Goal: Task Accomplishment & Management: Complete application form

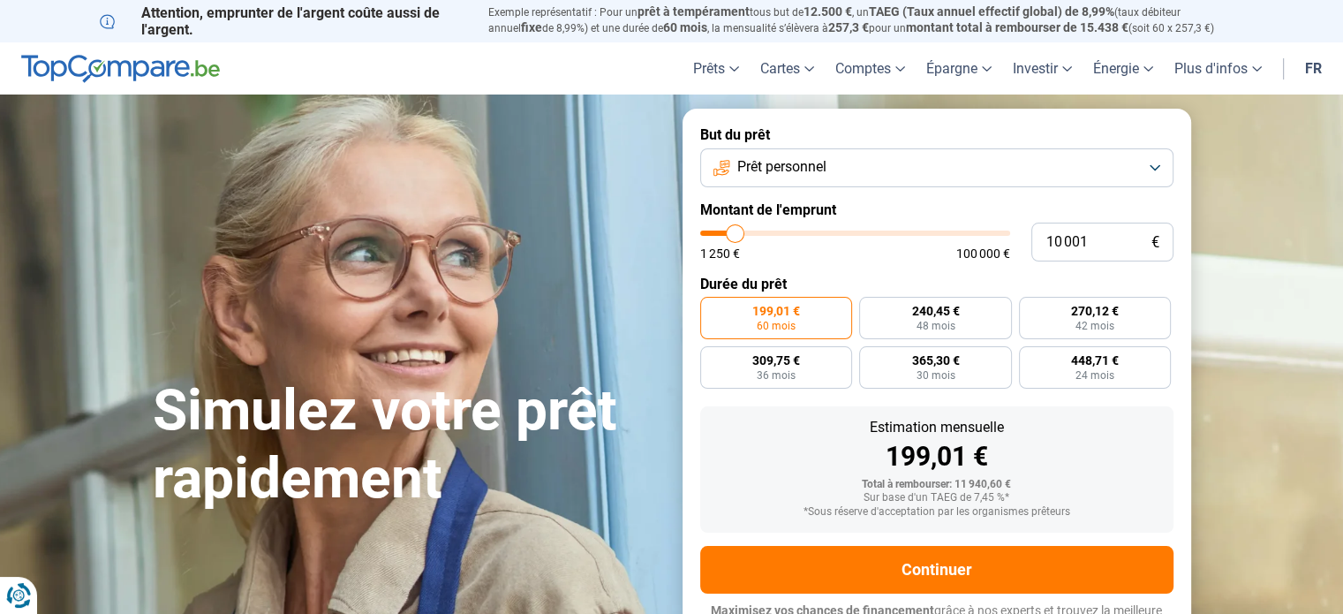
type input "15 500"
type input "15500"
type input "24 000"
type input "24000"
type input "36 500"
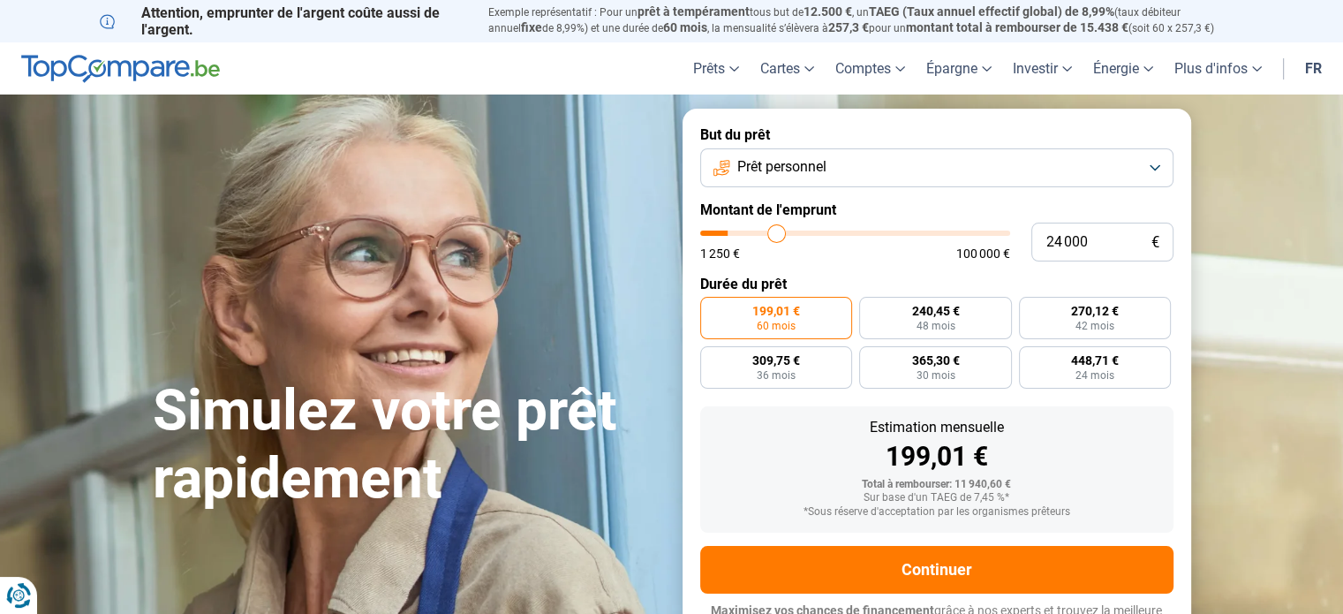
type input "36500"
type input "51 000"
type input "51000"
type input "64 750"
type input "64750"
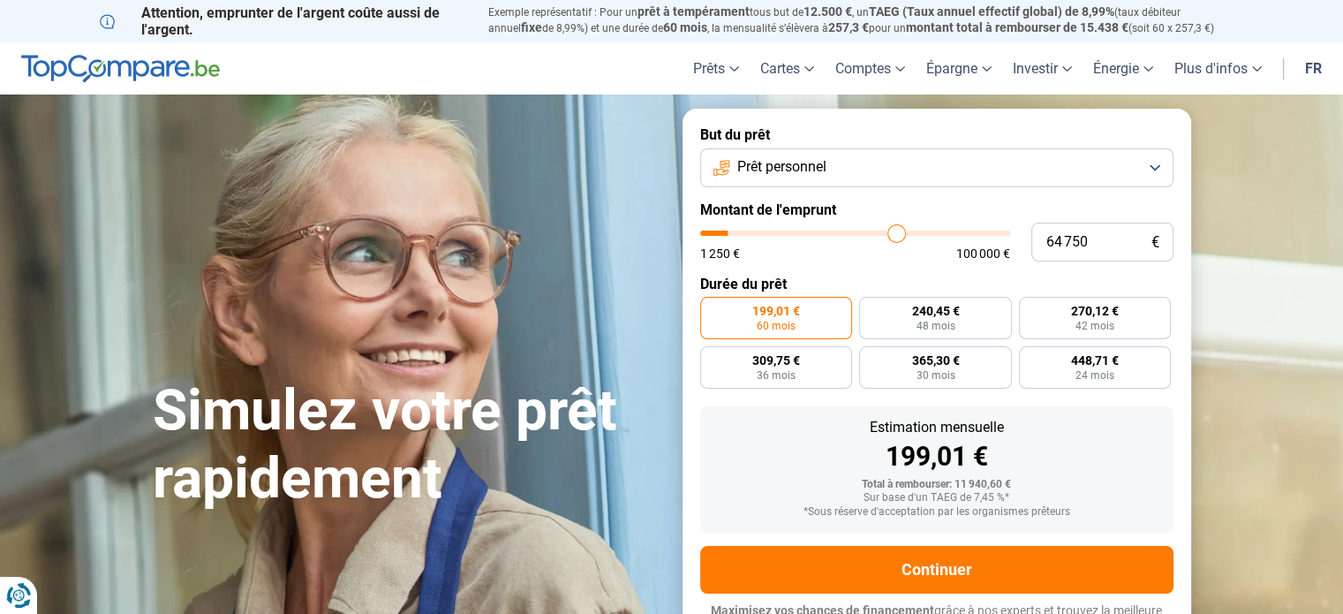
type input "80 000"
type input "80000"
type input "85 250"
type input "85250"
type input "88 750"
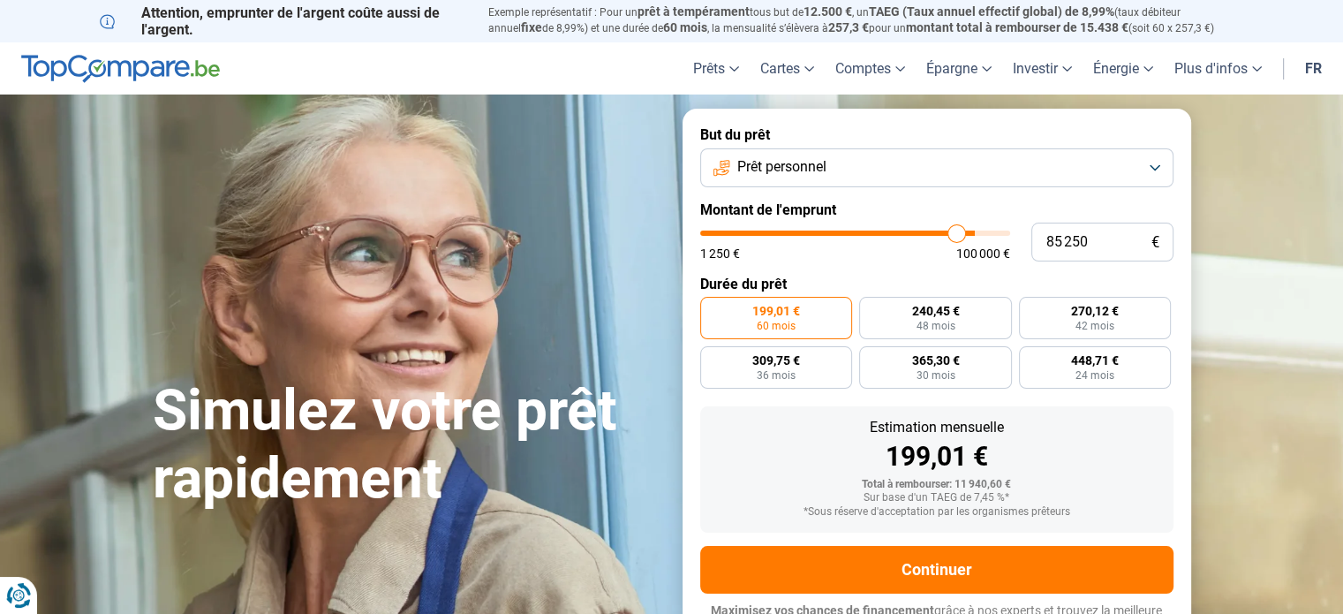
type input "88750"
type input "90 750"
type input "90750"
type input "92 500"
type input "92500"
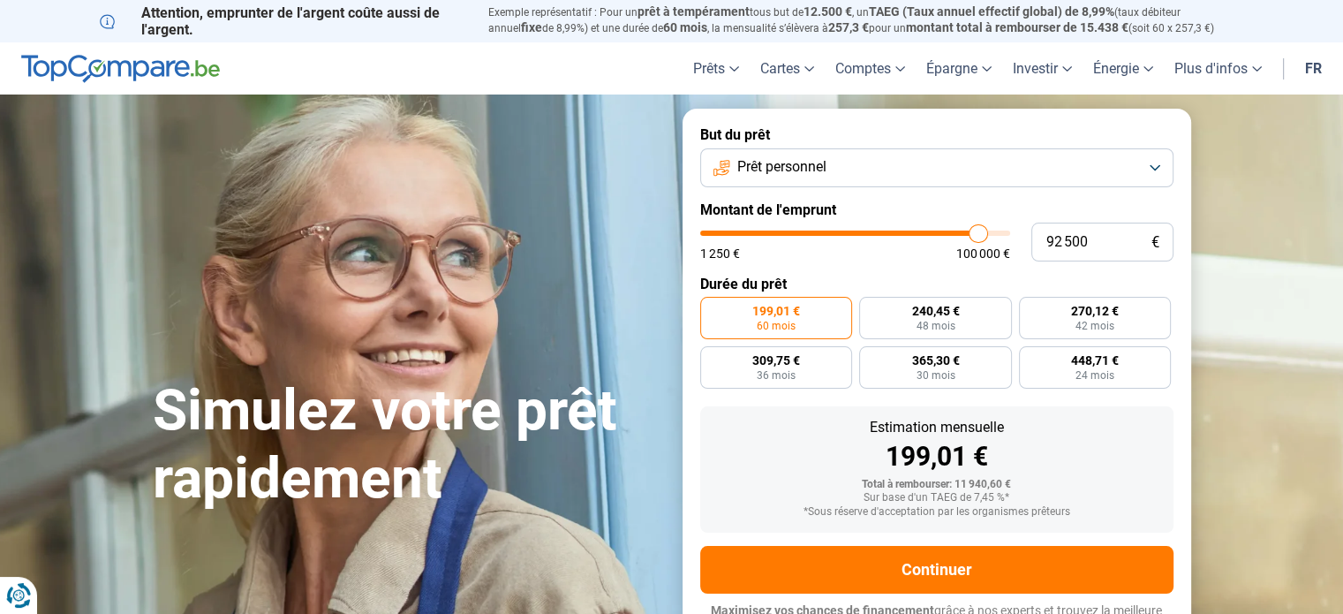
type input "94 000"
type input "94000"
type input "94 250"
type input "94250"
type input "94 500"
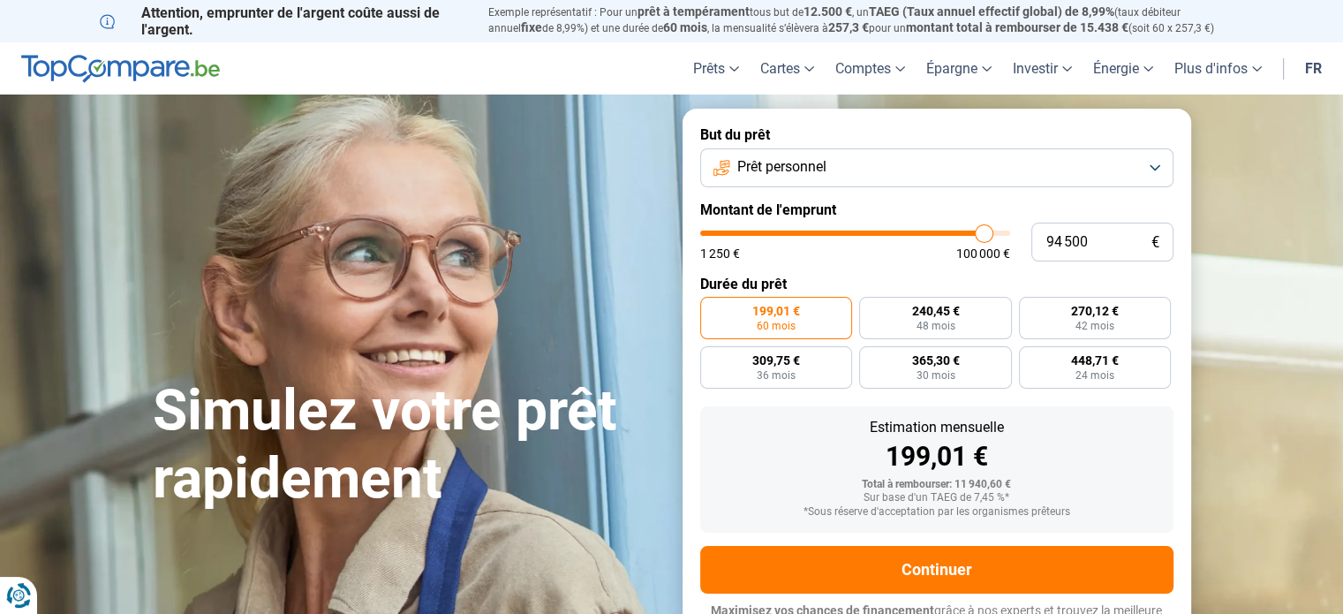
drag, startPoint x: 739, startPoint y: 228, endPoint x: 983, endPoint y: 246, distance: 244.5
type input "94500"
click at [983, 236] on input "range" at bounding box center [855, 233] width 310 height 5
radio input "false"
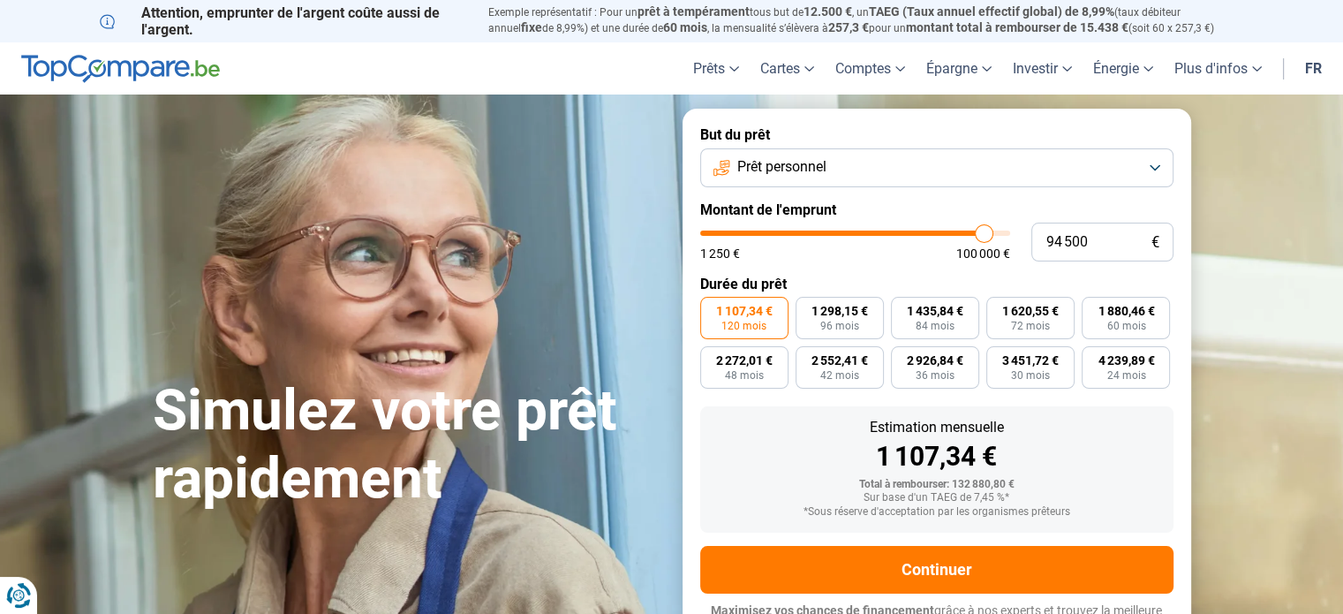
scroll to position [24, 0]
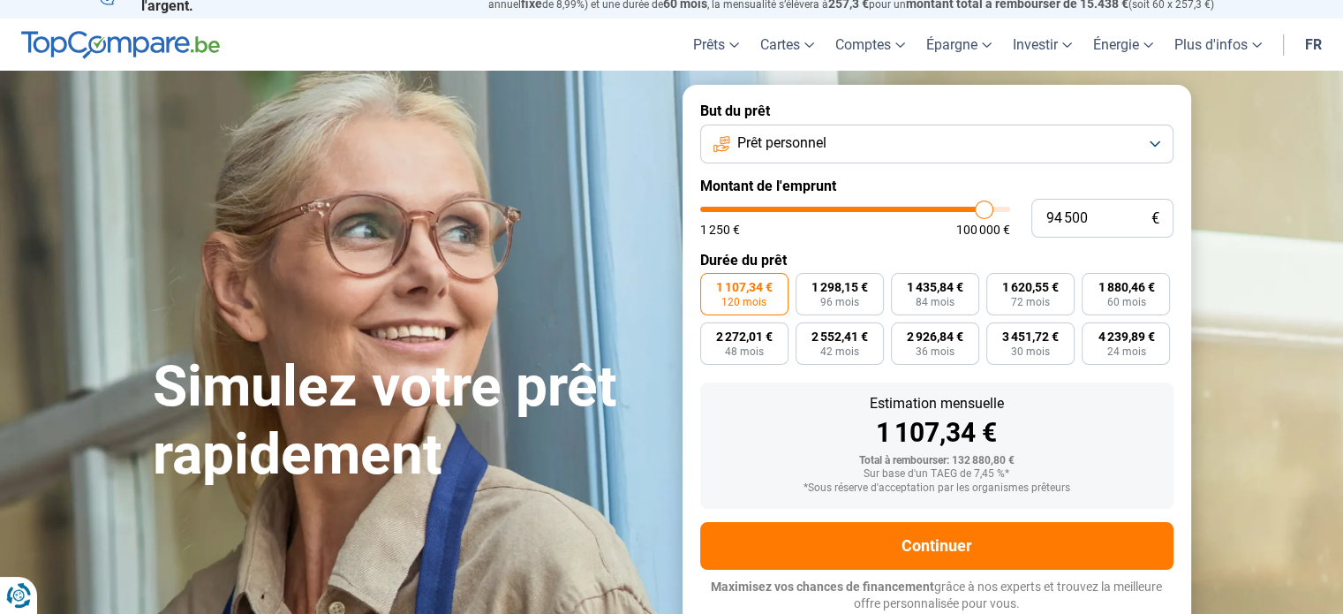
type input "95 750"
type input "95750"
type input "99 000"
type input "99000"
type input "100 000"
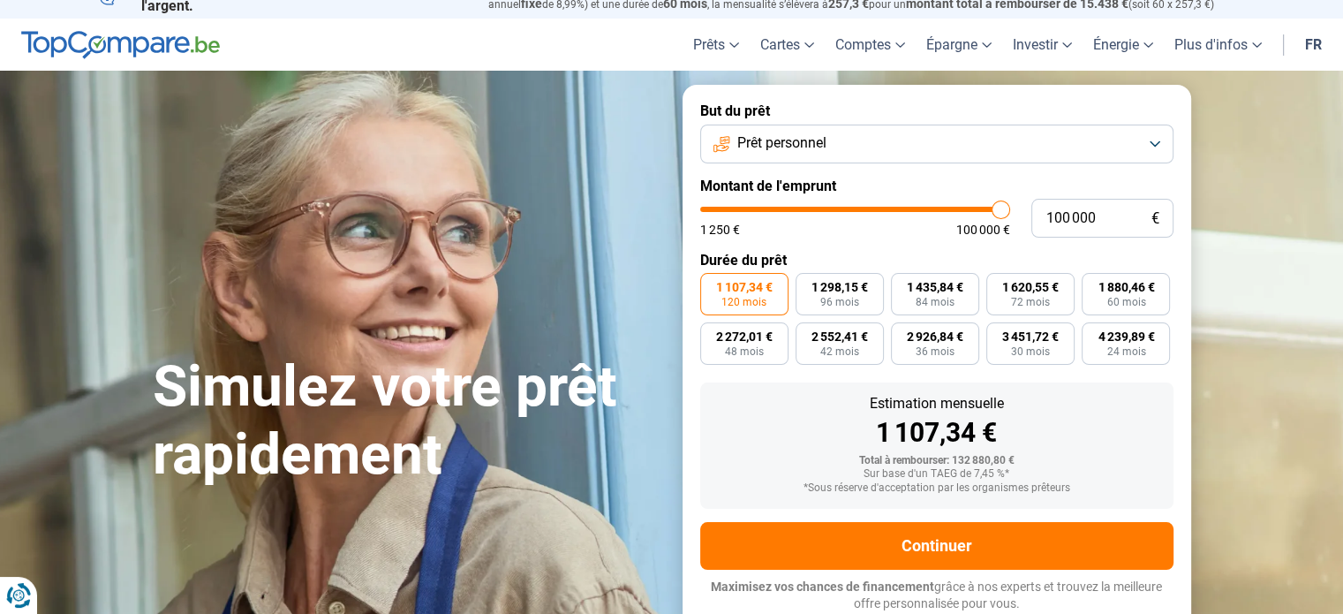
drag, startPoint x: 984, startPoint y: 210, endPoint x: 1026, endPoint y: 207, distance: 42.5
type input "100000"
click at [1010, 207] on input "range" at bounding box center [855, 209] width 310 height 5
click at [1048, 141] on button "Prêt personnel" at bounding box center [936, 144] width 473 height 39
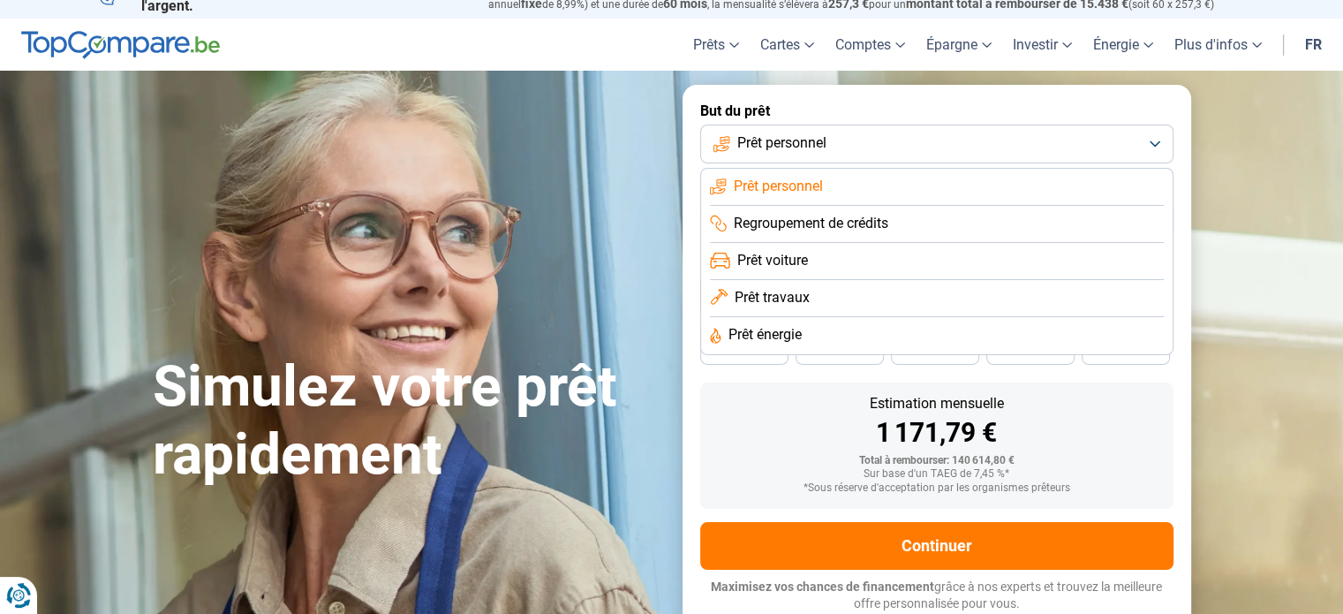
click at [989, 211] on li "Regroupement de crédits" at bounding box center [937, 224] width 454 height 37
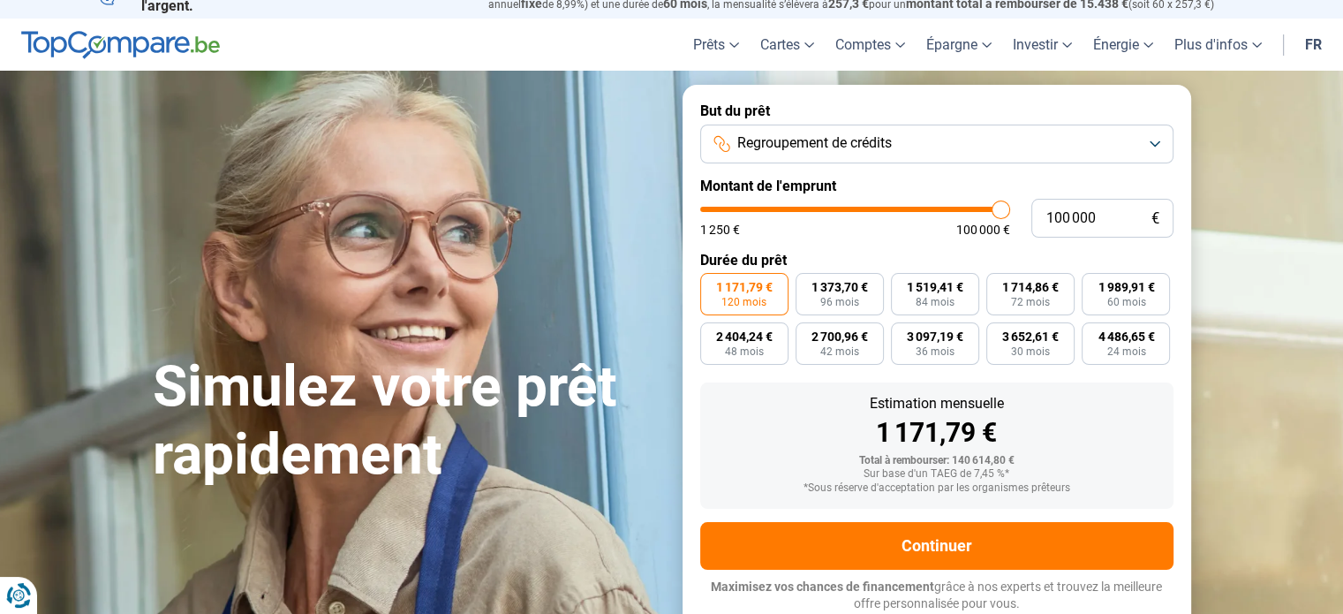
click at [1025, 143] on button "Regroupement de crédits" at bounding box center [936, 144] width 473 height 39
